Goal: Use online tool/utility: Utilize a website feature to perform a specific function

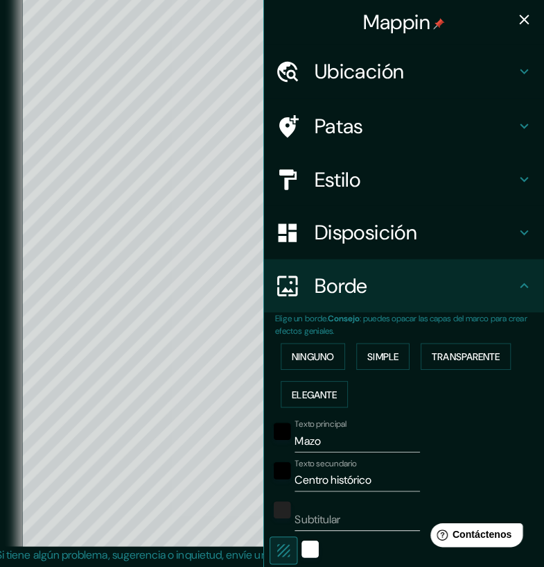
scroll to position [13, 0]
click at [531, 24] on icon "button" at bounding box center [525, 19] width 17 height 17
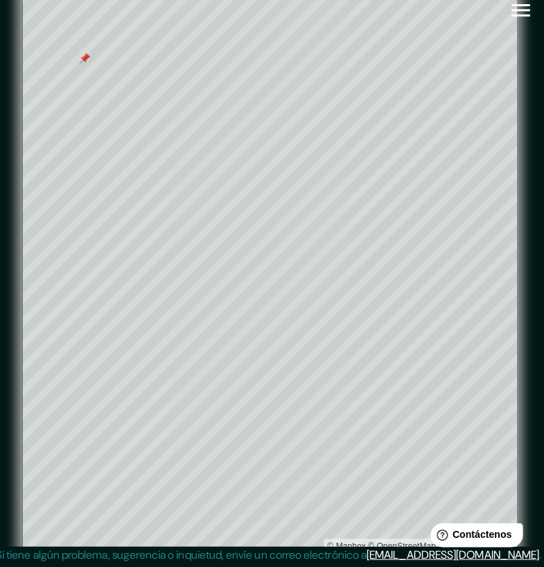
click at [528, 22] on button "button" at bounding box center [520, 9] width 35 height 35
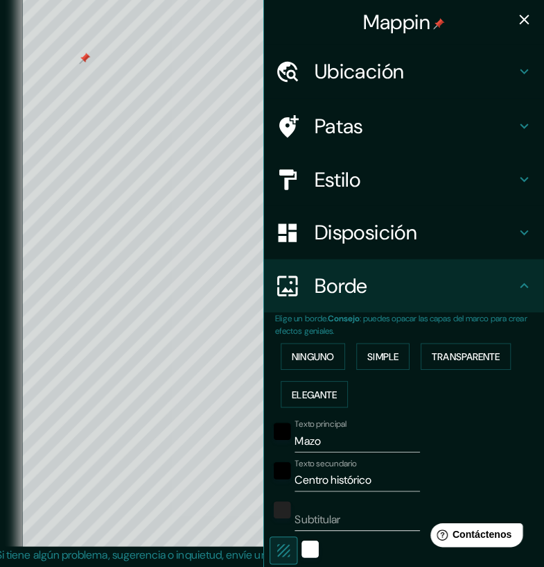
click at [516, 64] on h4 "Ubicación" at bounding box center [417, 70] width 200 height 25
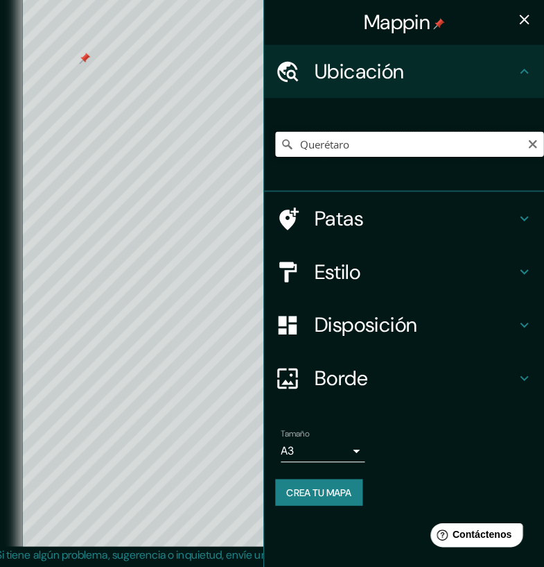
click at [504, 147] on input "Querétaro" at bounding box center [411, 142] width 266 height 25
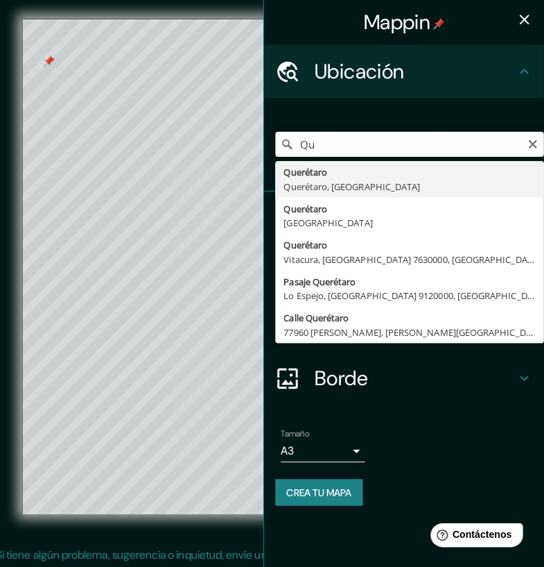
type input "Q"
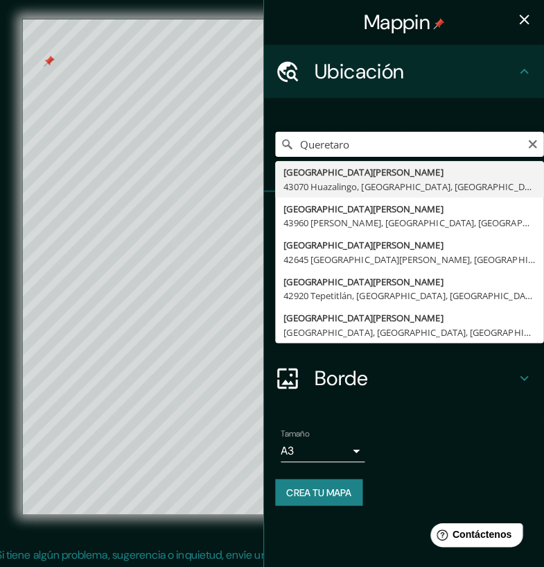
type input "Queretar"
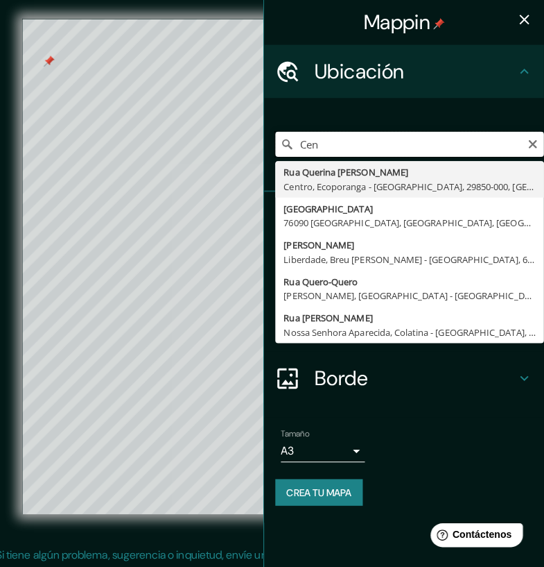
type input "Ce"
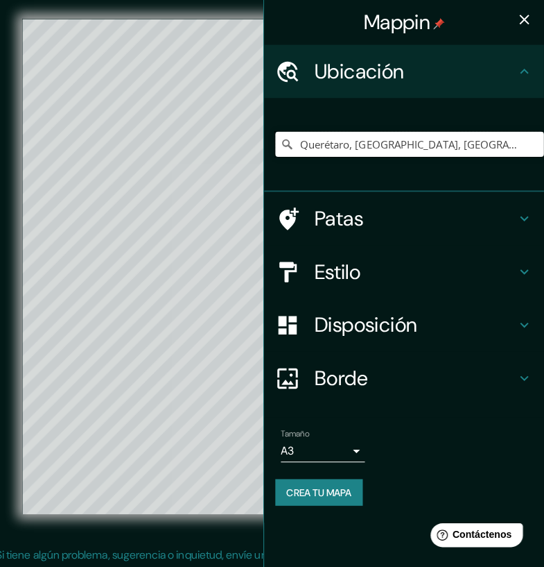
type input "Querétaro, [GEOGRAPHIC_DATA], [GEOGRAPHIC_DATA]"
click at [530, 11] on icon "button" at bounding box center [525, 19] width 17 height 17
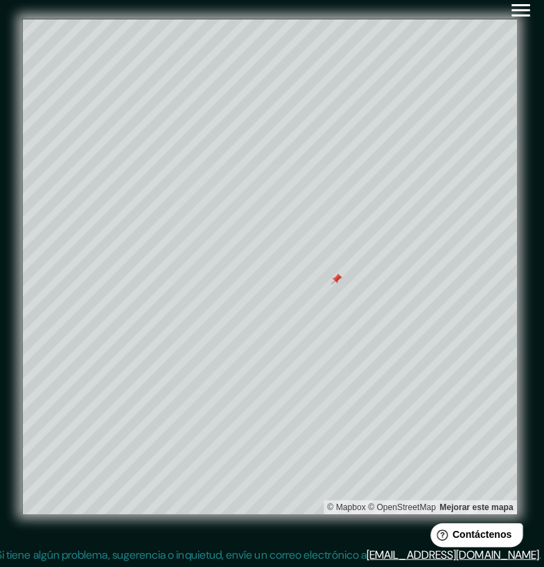
click at [523, 17] on icon "button" at bounding box center [521, 10] width 24 height 24
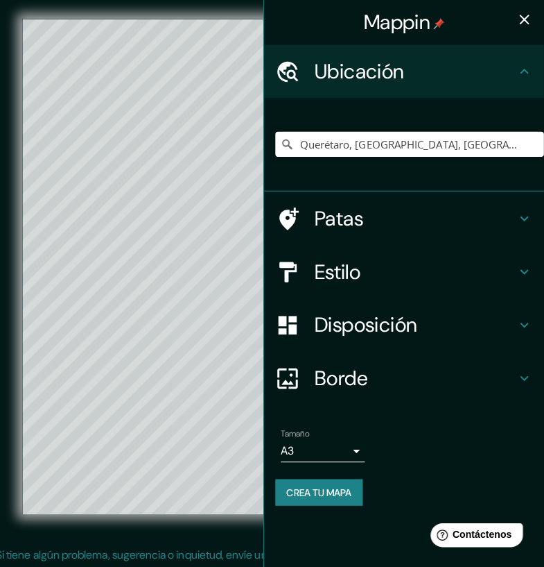
click at [445, 216] on h4 "Patas" at bounding box center [417, 216] width 200 height 25
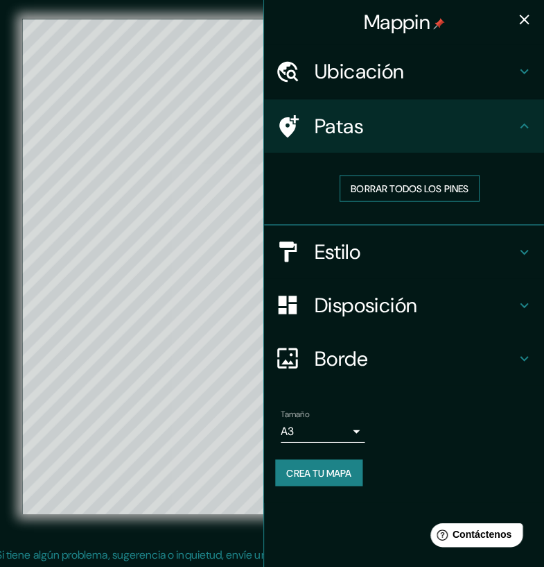
click at [435, 193] on font "Borrar todos los pines" at bounding box center [411, 187] width 116 height 18
click at [515, 21] on button "button" at bounding box center [525, 20] width 28 height 28
